Goal: Find specific page/section: Find specific page/section

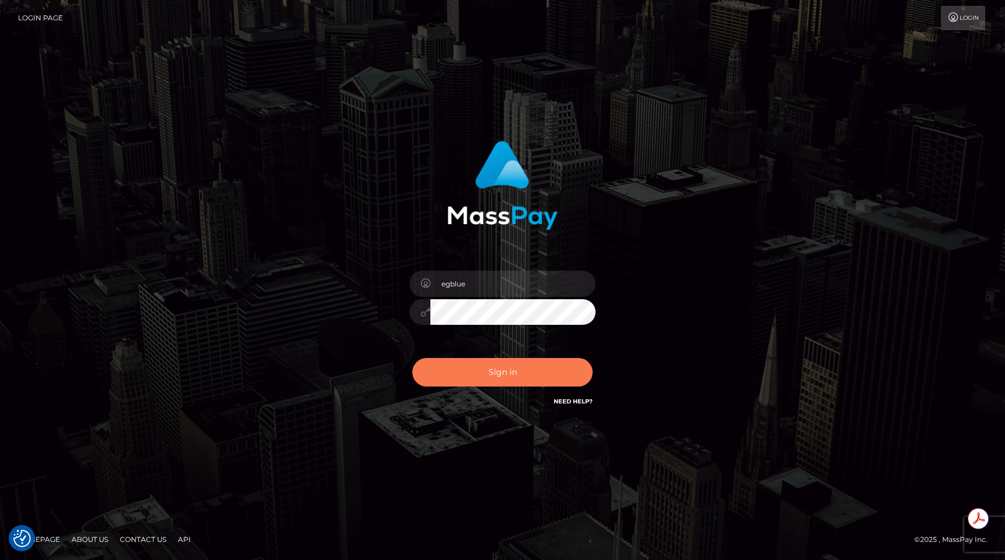
click at [493, 366] on button "Sign in" at bounding box center [502, 372] width 180 height 29
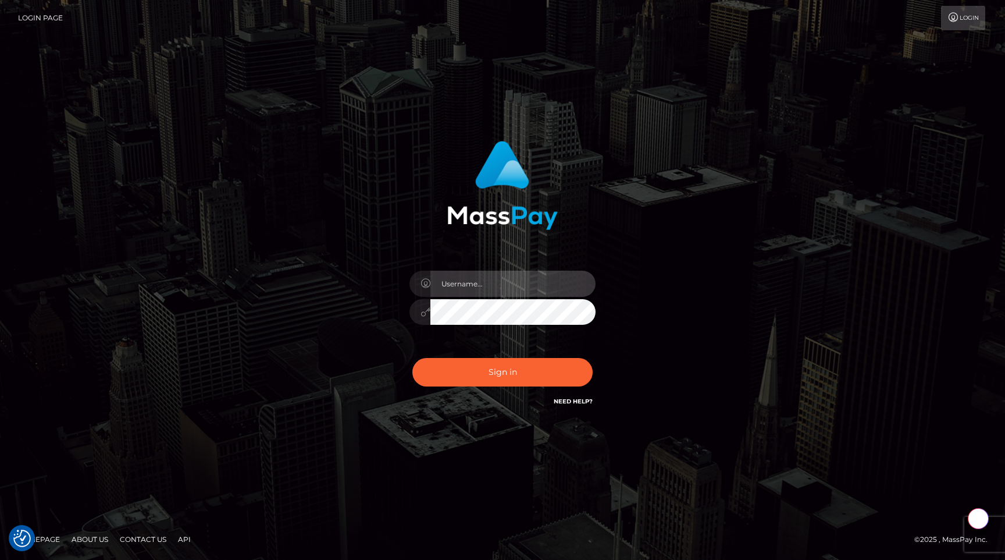
type input "egblue"
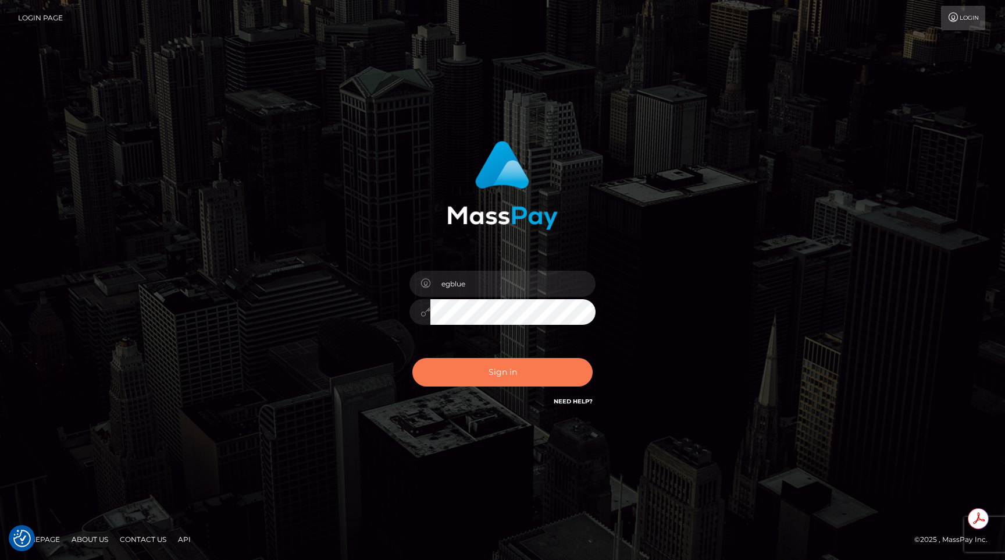
click at [493, 366] on button "Sign in" at bounding box center [502, 372] width 180 height 29
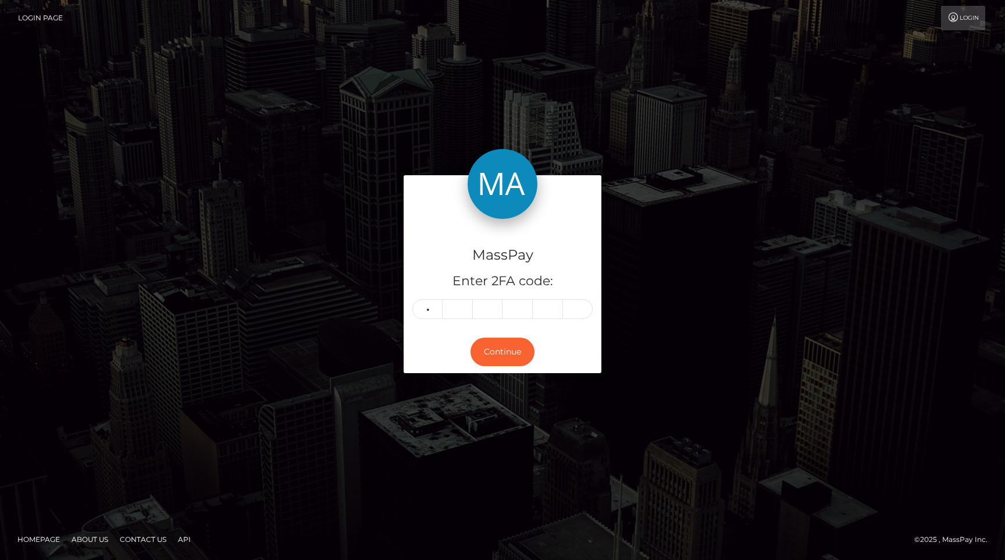
type input "4"
type input "8"
type input "5"
type input "2"
type input "8"
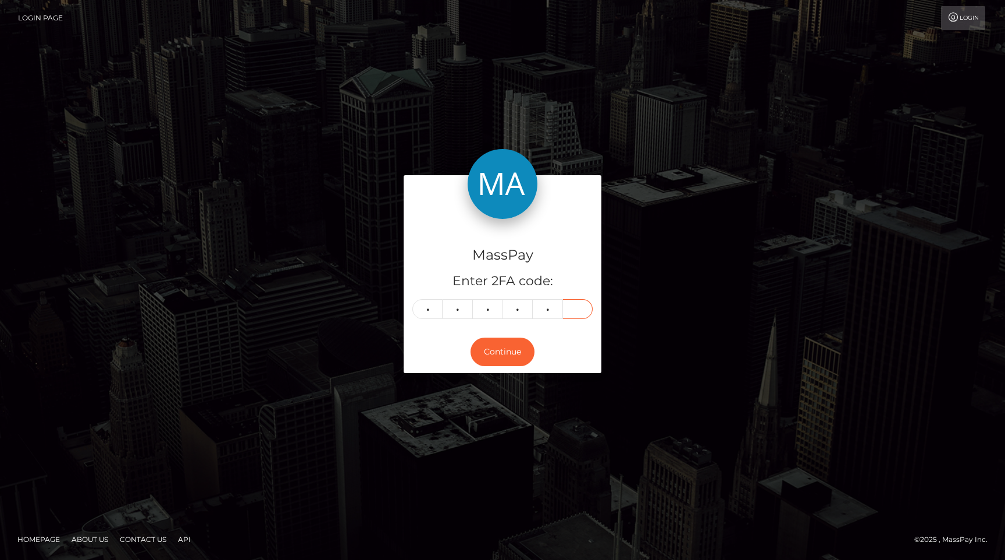
type input "3"
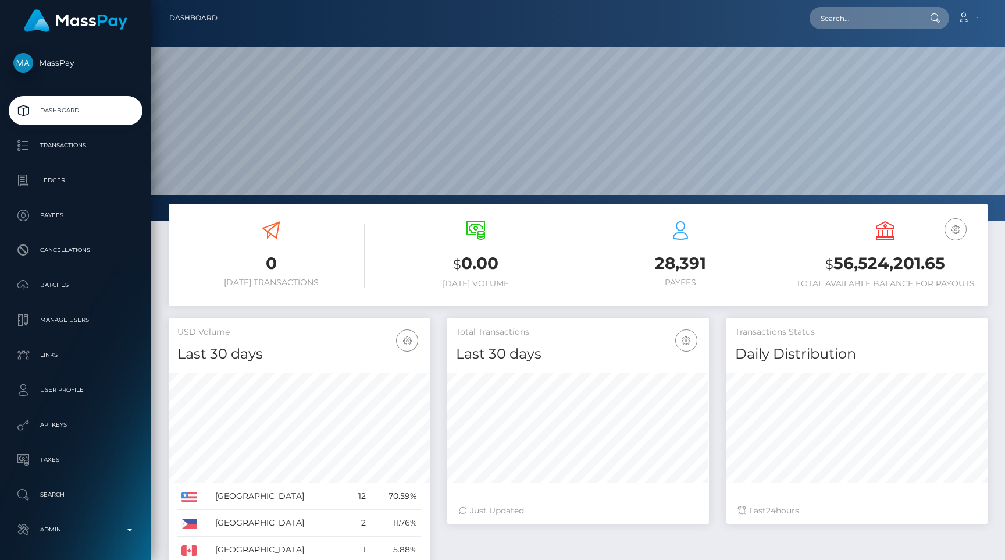
scroll to position [206, 261]
click at [877, 19] on input "text" at bounding box center [864, 18] width 109 height 22
paste input "68d43ca792d44"
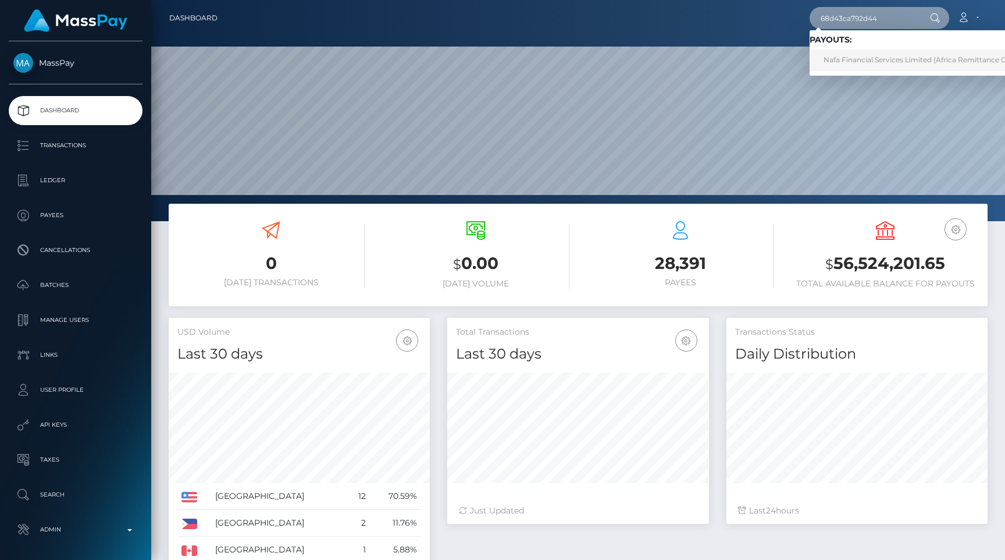
type input "68d43ca792d44"
click at [922, 62] on link "Nafa Financial Services Limited (Africa Remittance Company LLC - SikaCash)" at bounding box center [957, 60] width 295 height 22
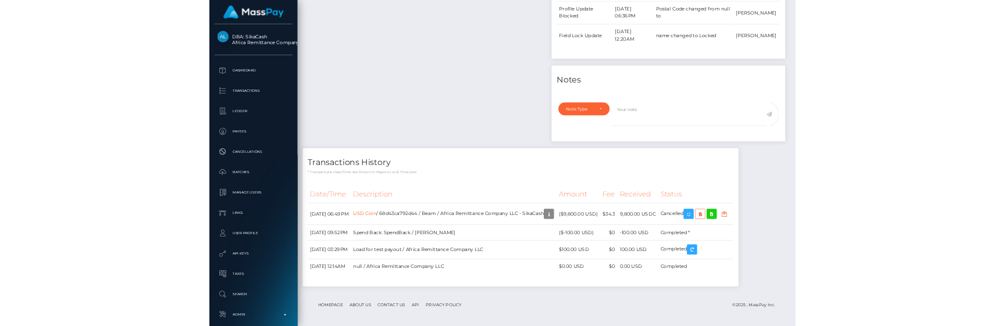
scroll to position [689, 0]
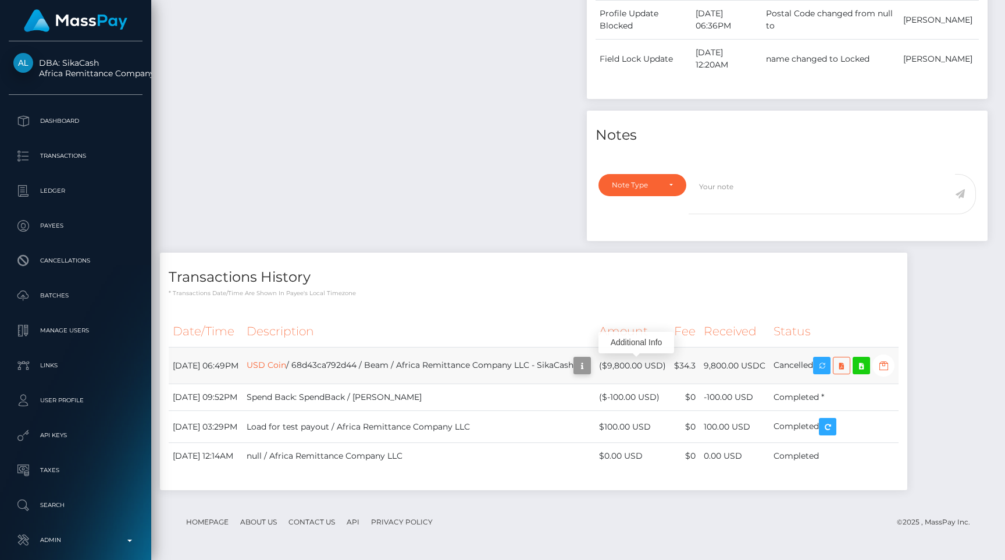
click at [589, 364] on icon "button" at bounding box center [582, 365] width 14 height 15
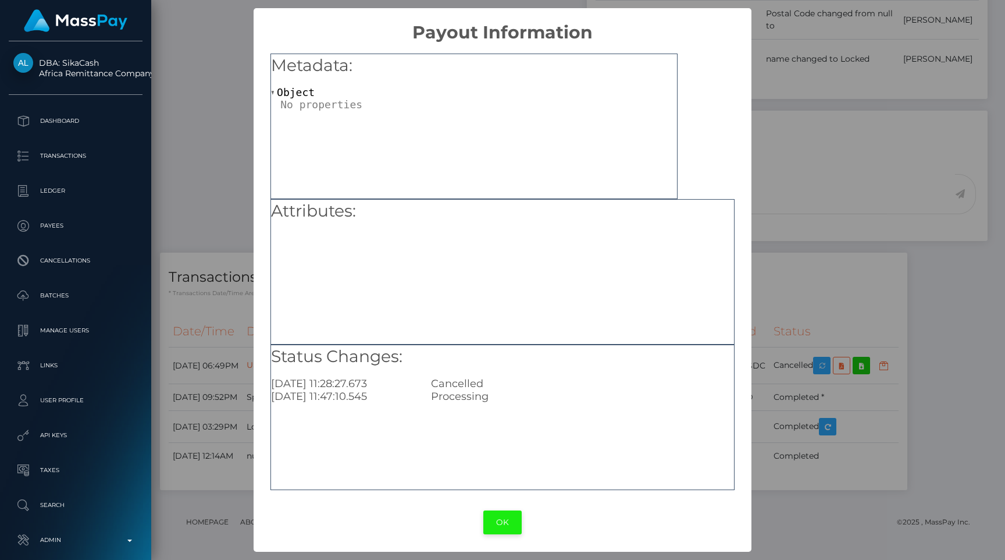
click at [514, 523] on button "OK" at bounding box center [502, 522] width 38 height 24
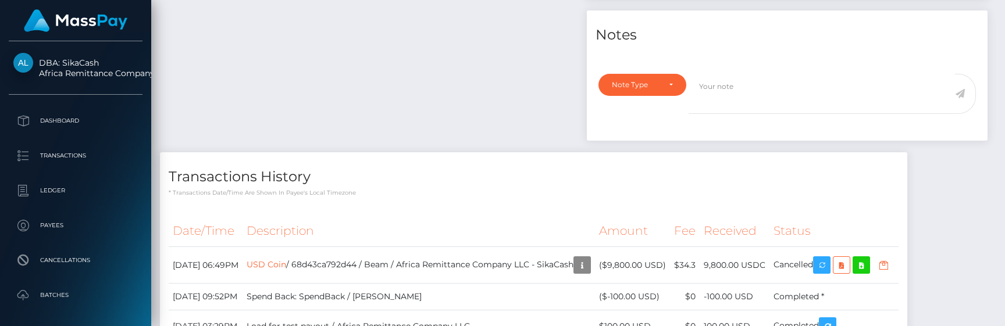
scroll to position [817, 0]
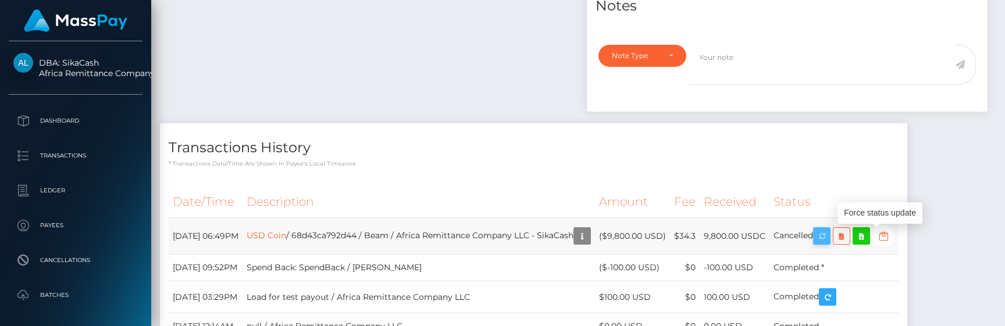
click at [829, 234] on icon "button" at bounding box center [822, 236] width 14 height 15
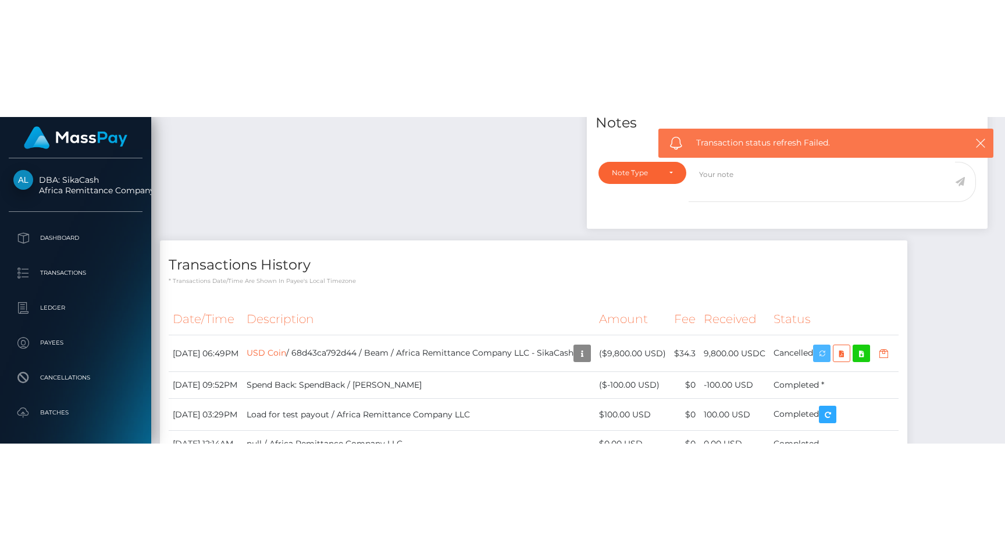
scroll to position [689, 0]
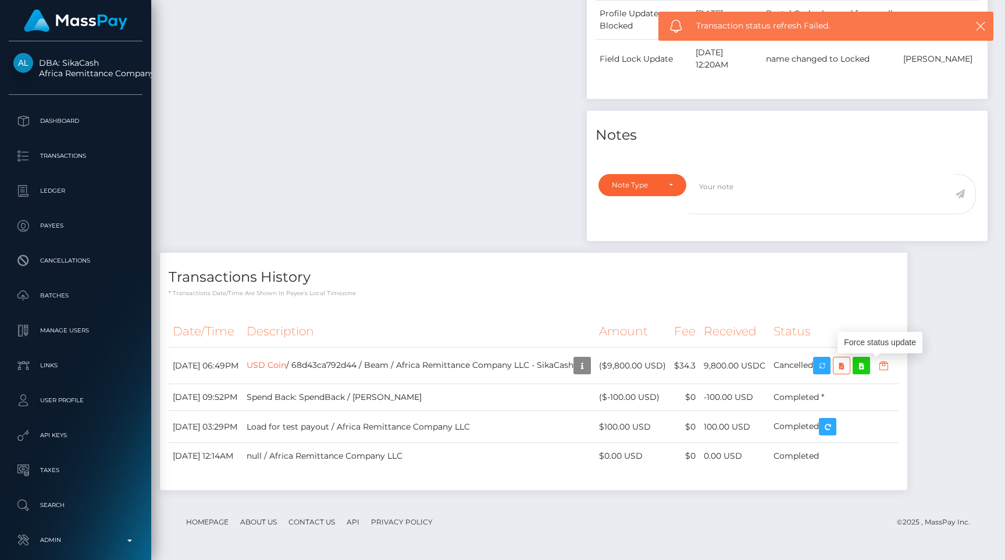
click at [297, 122] on div "Payee Attributes Payer Name Label Value" at bounding box center [369, 56] width 418 height 391
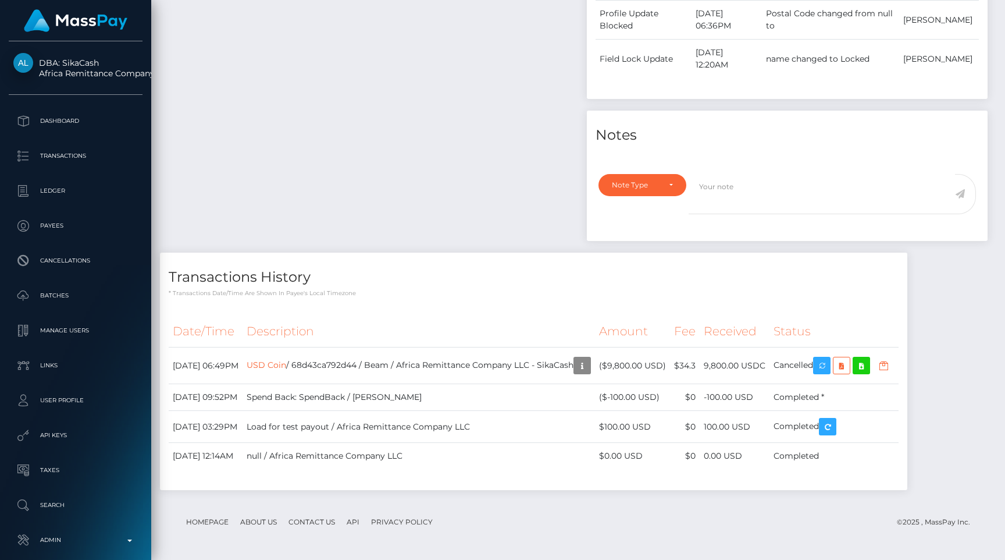
click at [400, 191] on div "Payee Attributes Payer Name Label Value" at bounding box center [369, 56] width 418 height 391
click at [490, 290] on p "* Transactions date/time are shown in payee's local timezone" at bounding box center [534, 292] width 730 height 9
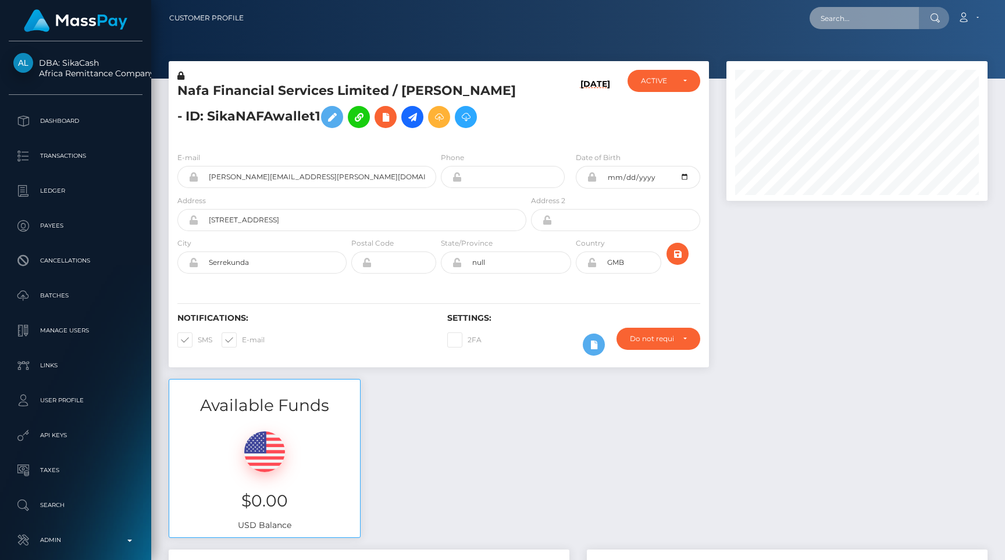
click at [871, 10] on input "text" at bounding box center [864, 18] width 109 height 22
paste input "pout_NvKen0MCelH31"
type input "pout_NvKen0MCelH31"
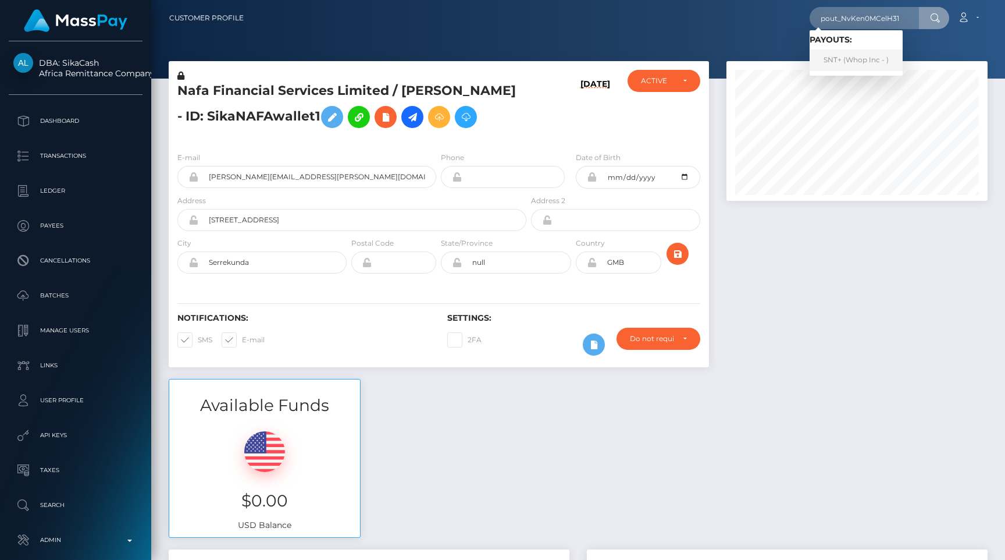
click at [871, 52] on link "SNT+ (Whop Inc - )" at bounding box center [856, 60] width 93 height 22
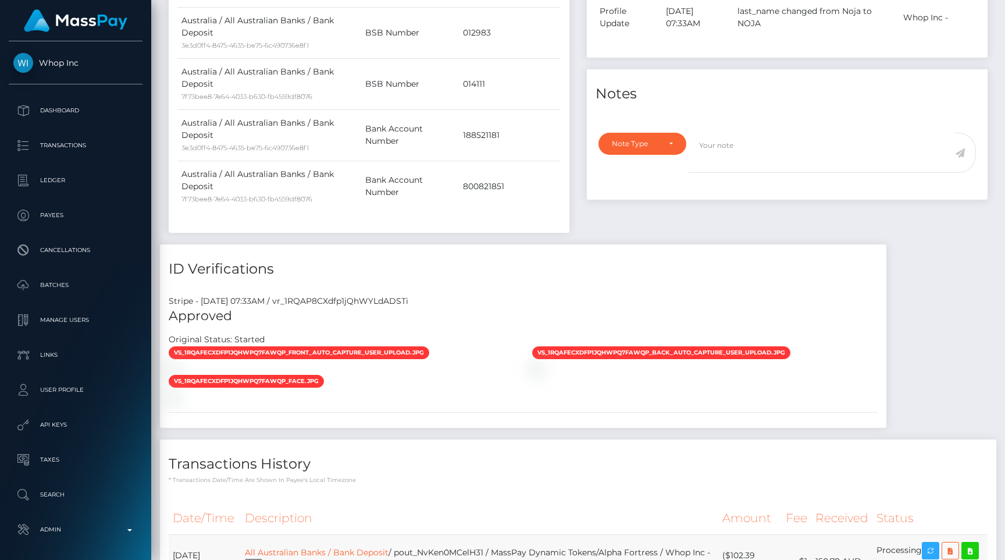
scroll to position [140, 261]
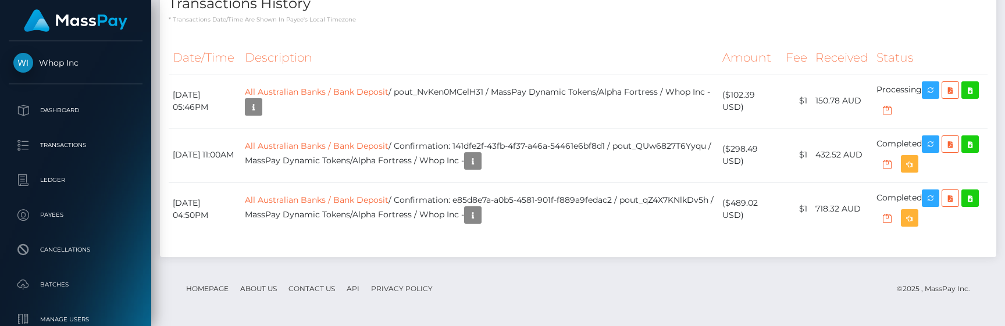
scroll to position [1186, 0]
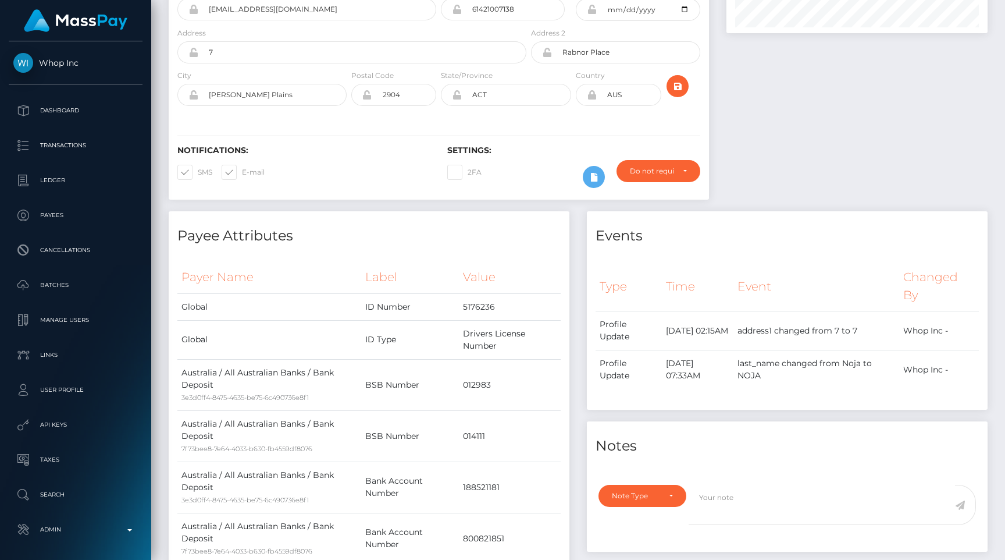
scroll to position [0, 0]
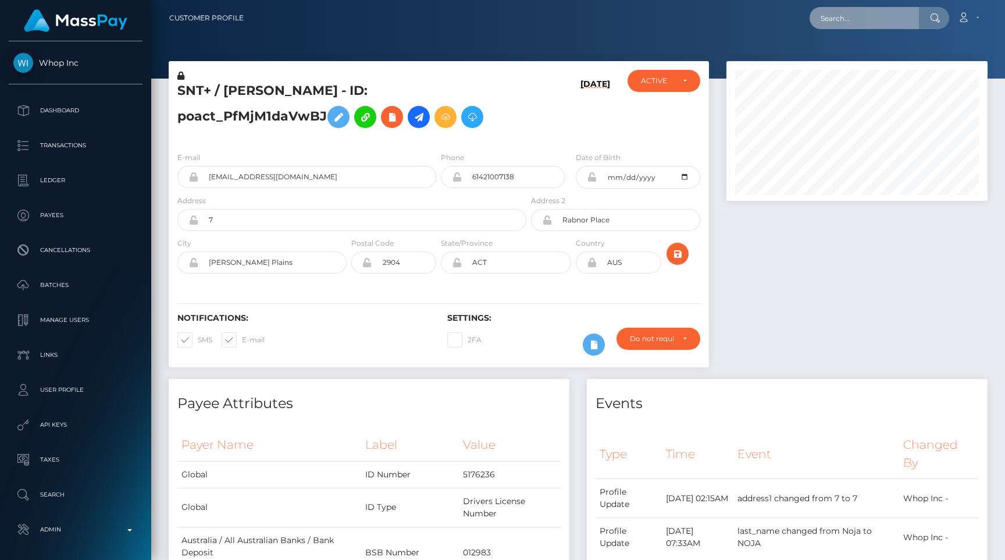
click at [885, 15] on input "text" at bounding box center [864, 18] width 109 height 22
paste input "pout_wRxQ2gx0mzbAf"
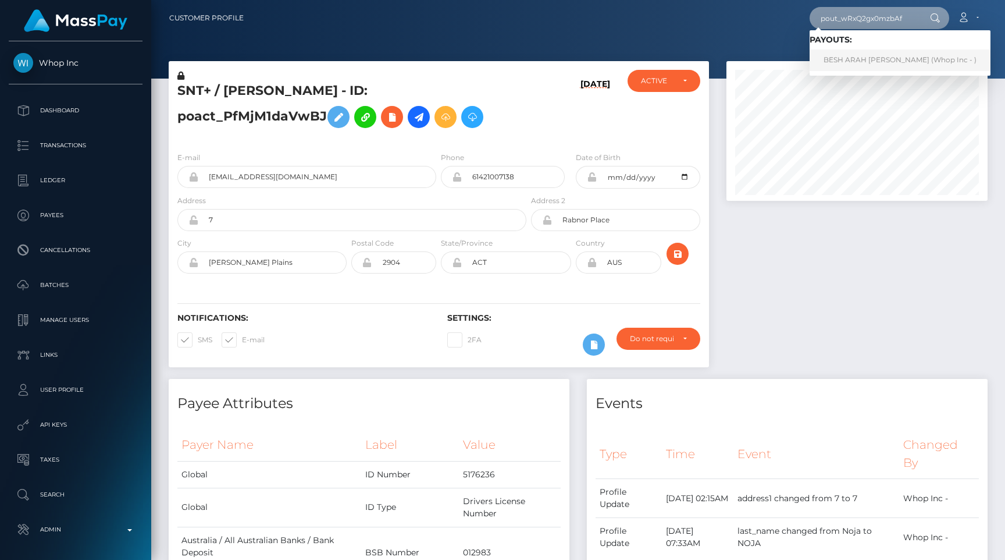
type input "pout_wRxQ2gx0mzbAf"
click at [880, 60] on link "BESH ARAH EMAD AWAD (Whop Inc - )" at bounding box center [900, 60] width 181 height 22
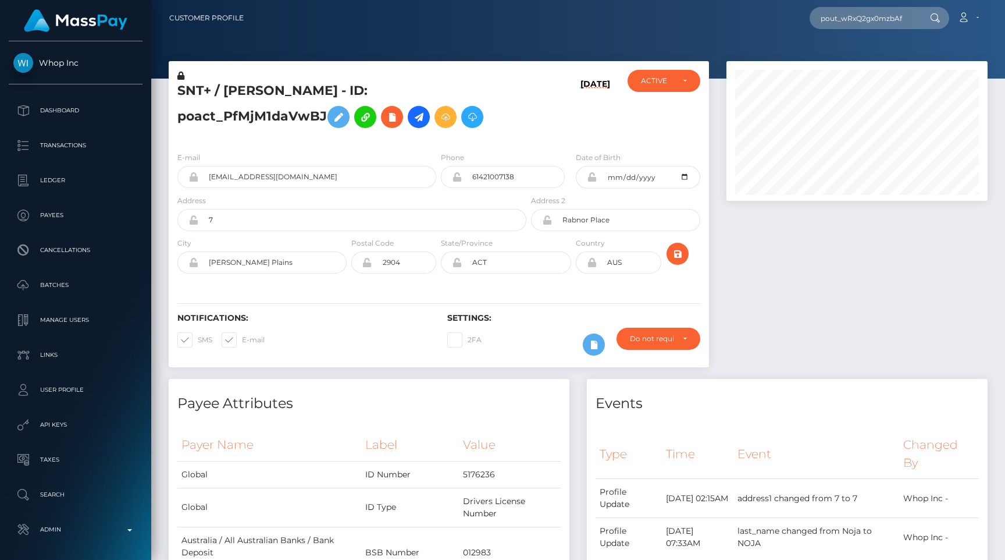
scroll to position [0, 0]
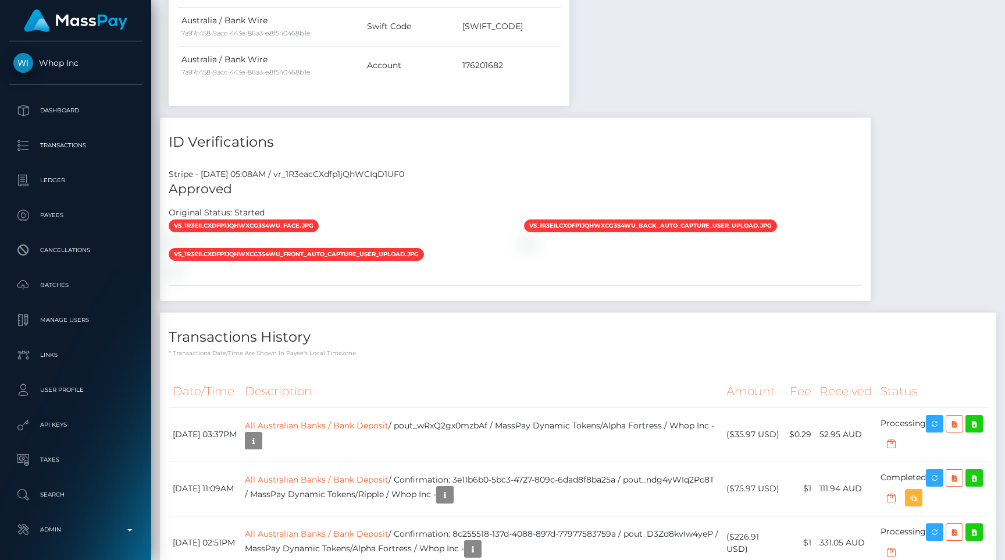
scroll to position [949, 0]
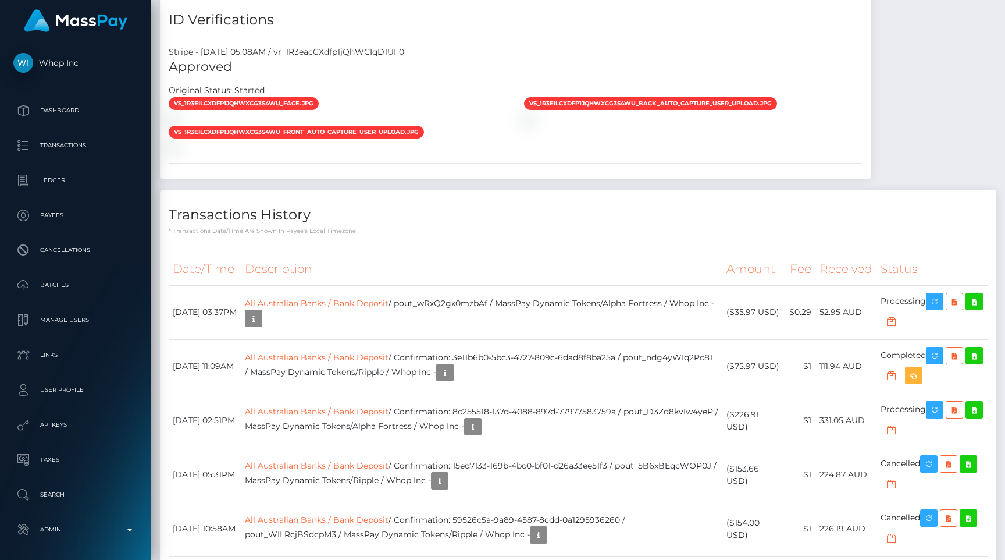
click at [363, 52] on div "Stripe - [DATE] 05:08AM / vr_1R3eacCXdfp1jQhWCIqD1UF0" at bounding box center [515, 52] width 711 height 12
copy div "vr_1R3eacCXdfp1jQhWCIqD1UF0"
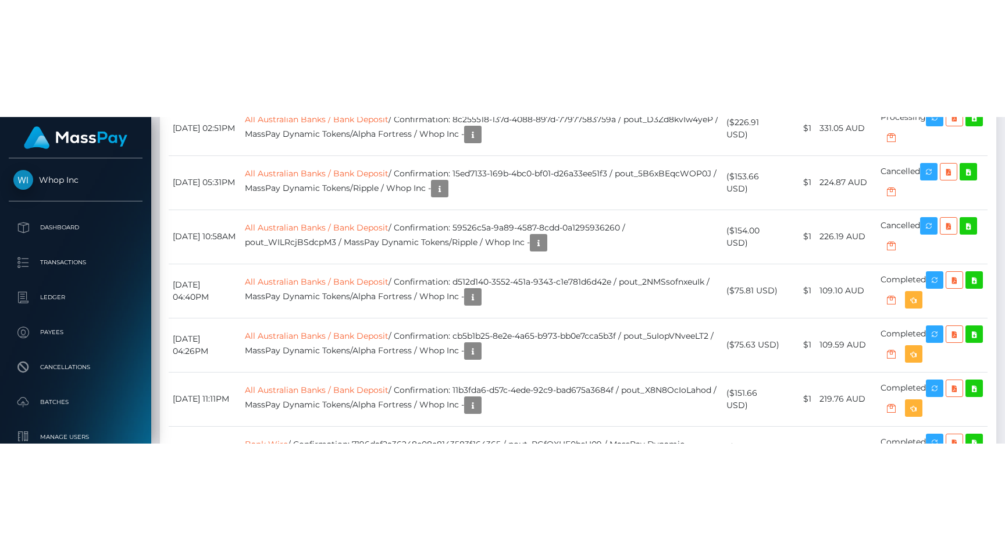
scroll to position [1435, 0]
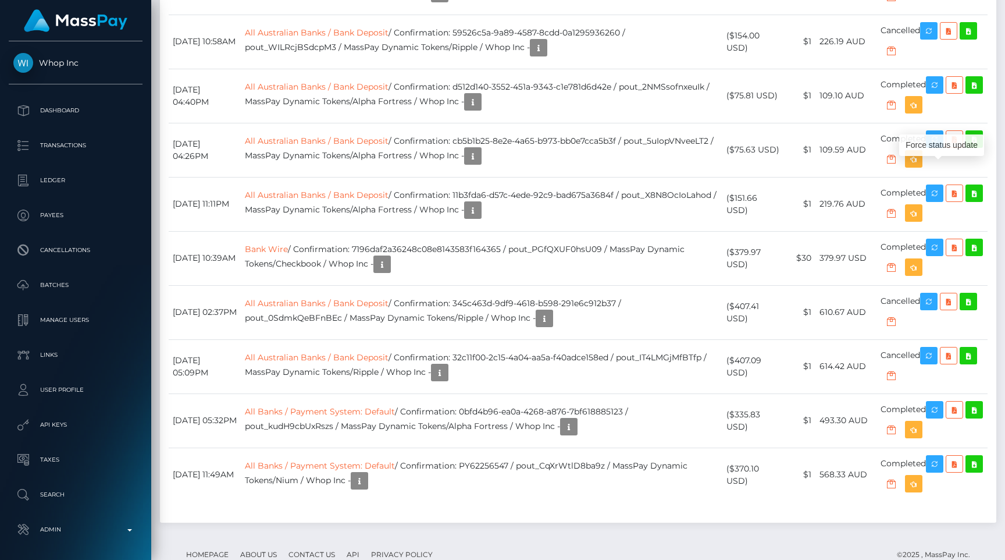
copy td "pout_wRxQ2gx0mzbAf"
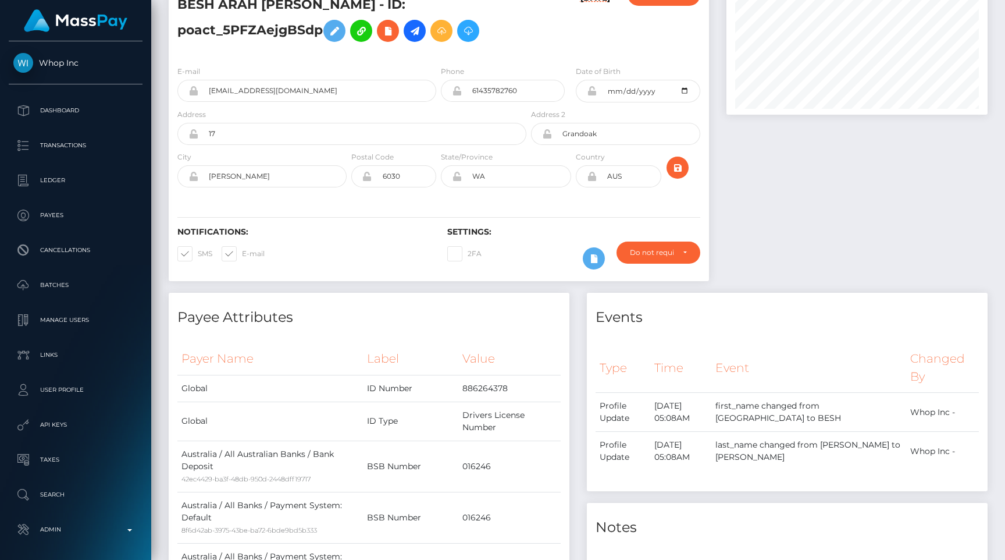
scroll to position [0, 0]
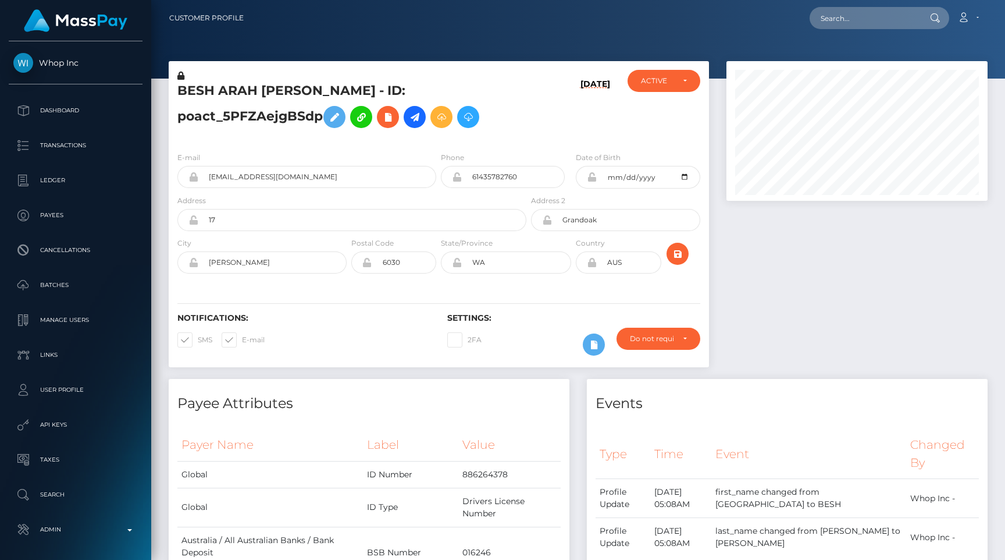
click at [519, 119] on h5 "BESH ARAH [PERSON_NAME] - ID: poact_5PFZAejgBSdp" at bounding box center [348, 108] width 343 height 52
click at [886, 16] on input "text" at bounding box center [864, 18] width 109 height 22
paste input "pout_4VffQtdZlapn6"
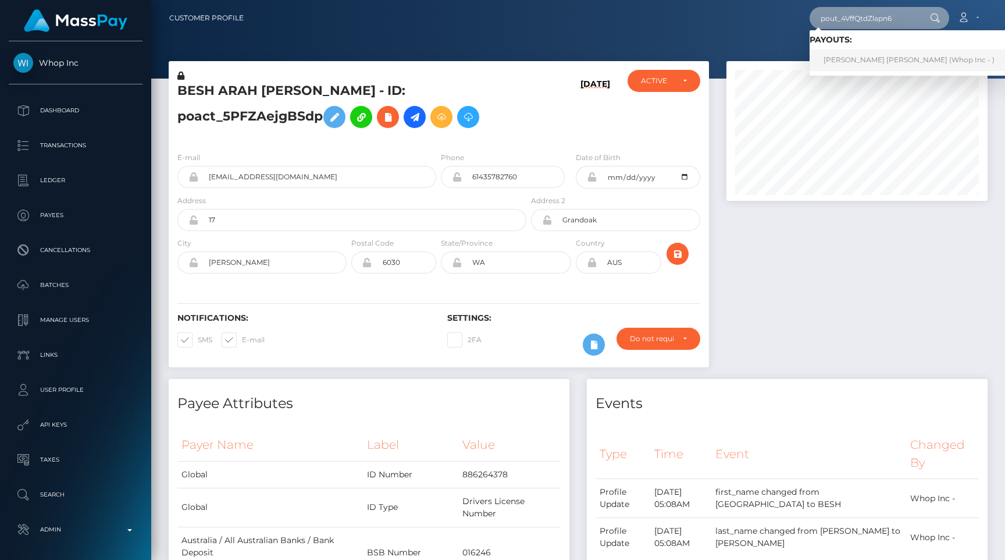
type input "pout_4VffQtdZlapn6"
click at [884, 54] on link "REEMA MOHAMED ALI ALKURDI (Whop Inc - )" at bounding box center [909, 60] width 199 height 22
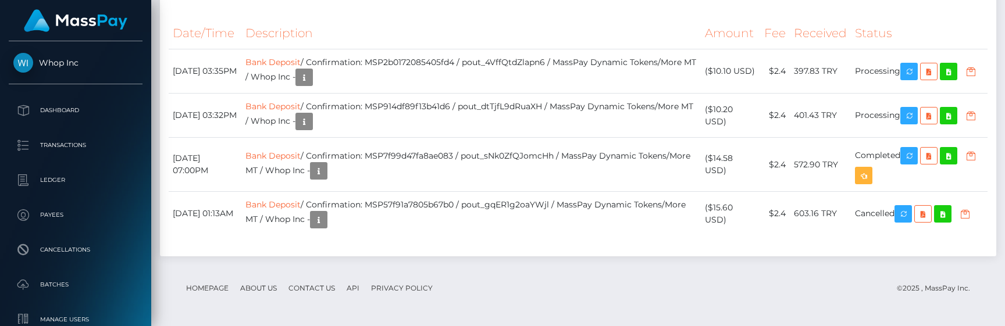
scroll to position [1437, 0]
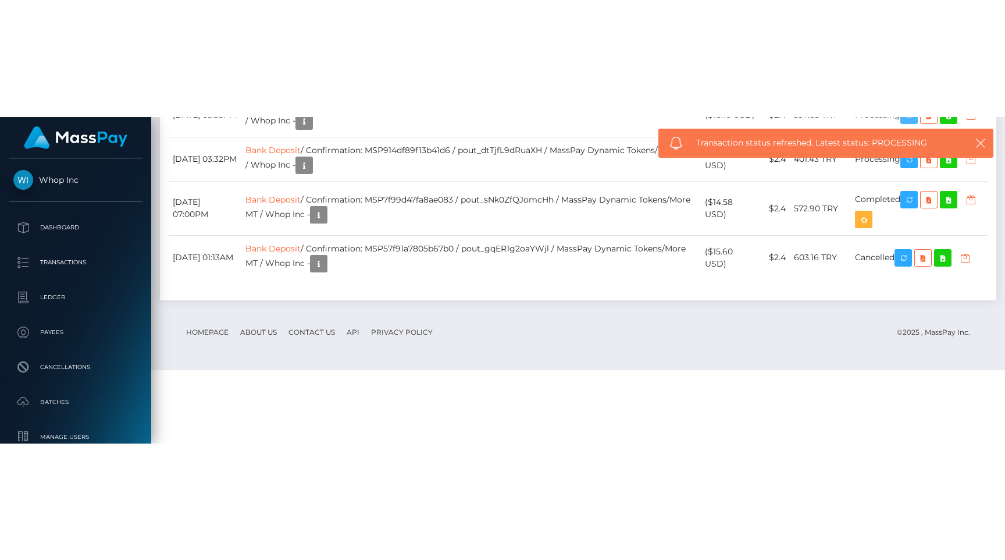
scroll to position [1291, 0]
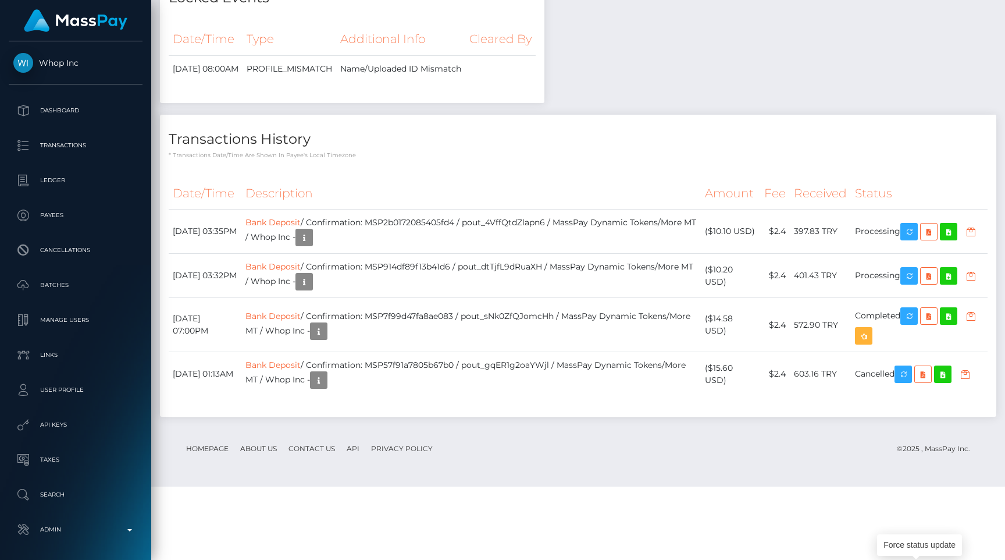
click at [508, 149] on h4 "Transactions History" at bounding box center [578, 139] width 819 height 20
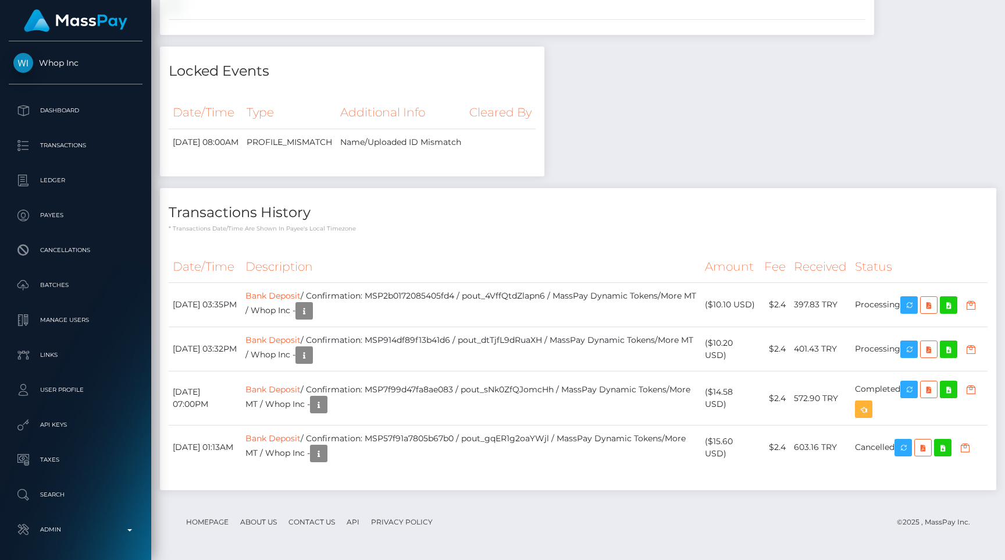
scroll to position [140, 261]
click at [301, 290] on link "Bank Deposit" at bounding box center [272, 295] width 55 height 10
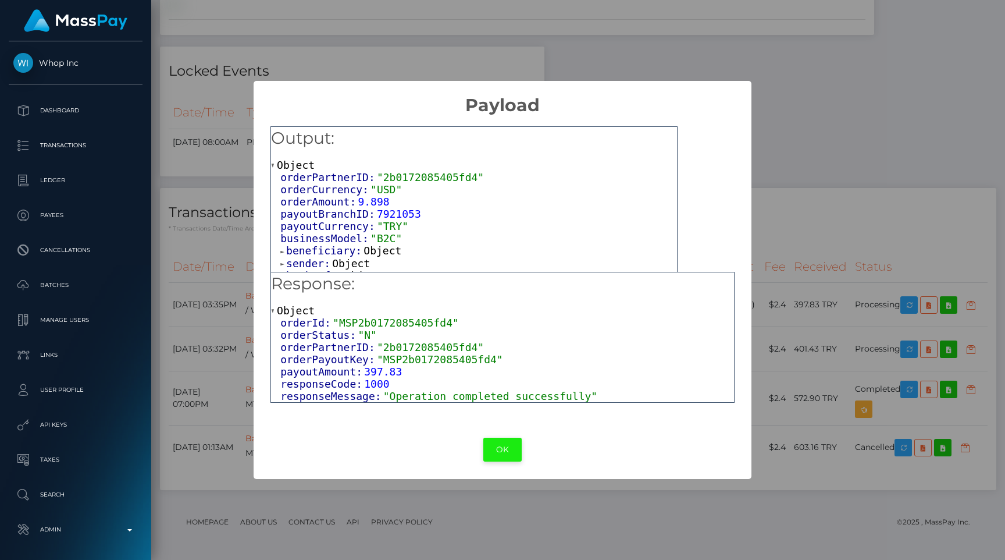
click at [507, 442] on button "OK" at bounding box center [502, 449] width 38 height 24
